Goal: Find specific page/section: Find specific page/section

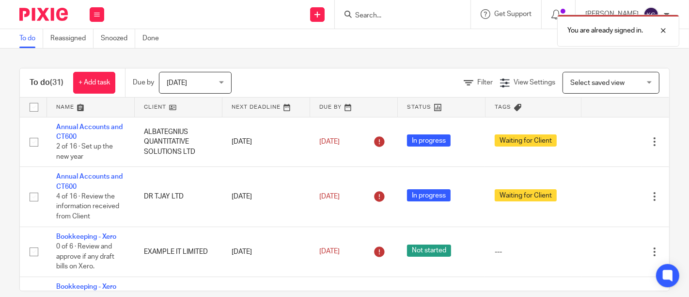
click at [352, 16] on div "You are already signed in." at bounding box center [511, 28] width 335 height 37
click at [664, 28] on div at bounding box center [656, 31] width 26 height 12
click at [354, 13] on input "Search" at bounding box center [397, 16] width 87 height 9
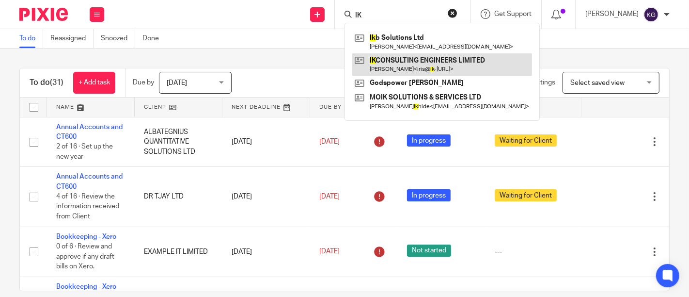
type input "IK"
click at [395, 63] on link at bounding box center [442, 64] width 180 height 22
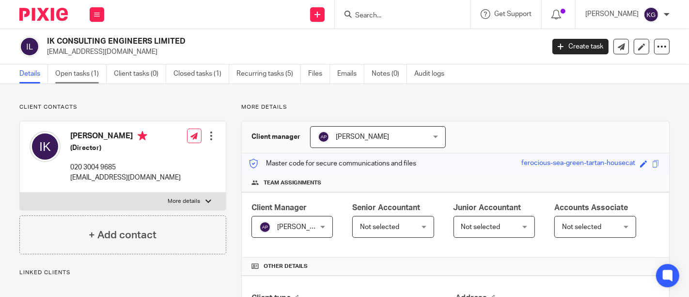
click at [70, 77] on link "Open tasks (1)" at bounding box center [80, 73] width 51 height 19
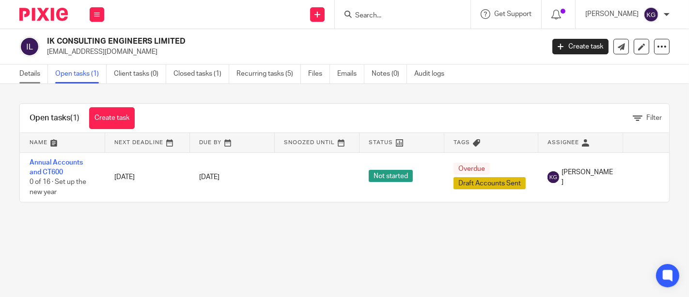
click at [31, 78] on link "Details" at bounding box center [33, 73] width 29 height 19
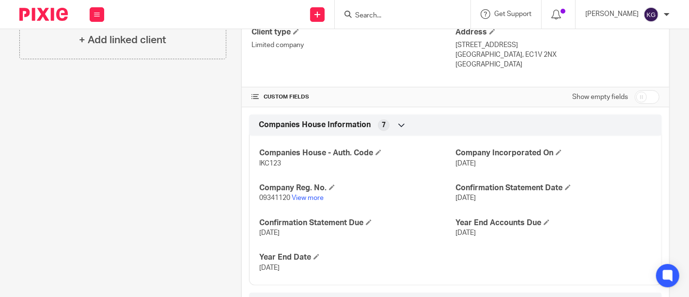
scroll to position [269, 0]
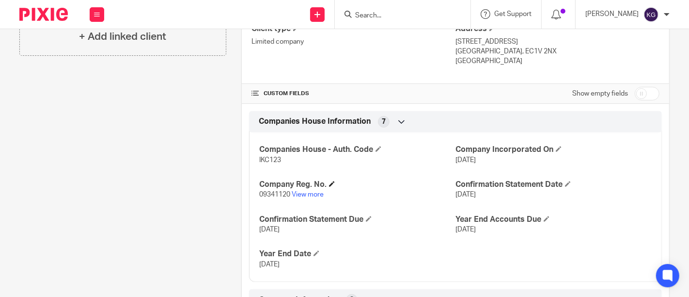
click at [313, 187] on h4 "Company Reg. No." at bounding box center [357, 184] width 196 height 10
click at [315, 194] on link "View more" at bounding box center [308, 194] width 32 height 7
